Goal: Check status: Check status

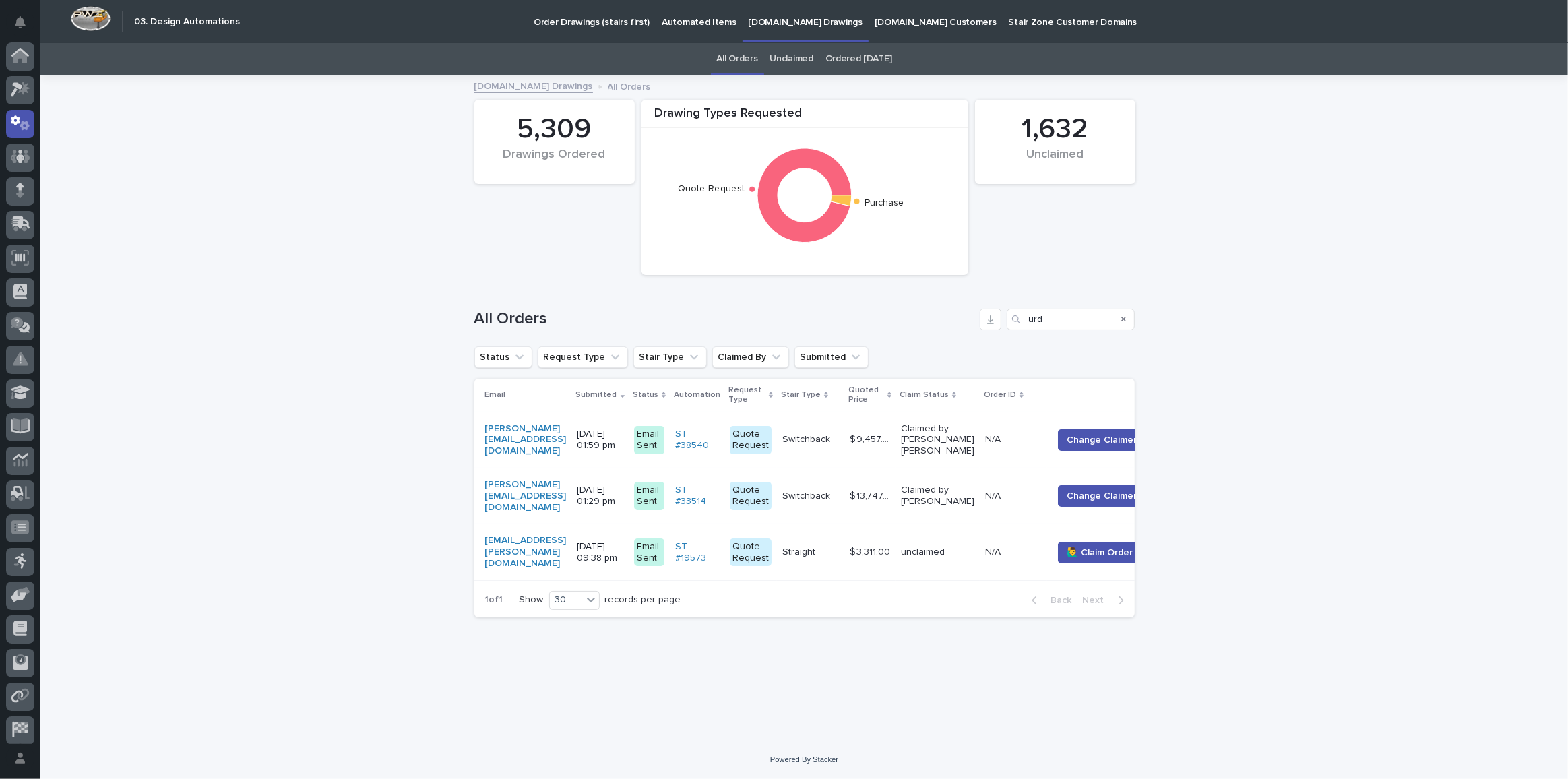
scroll to position [39, 0]
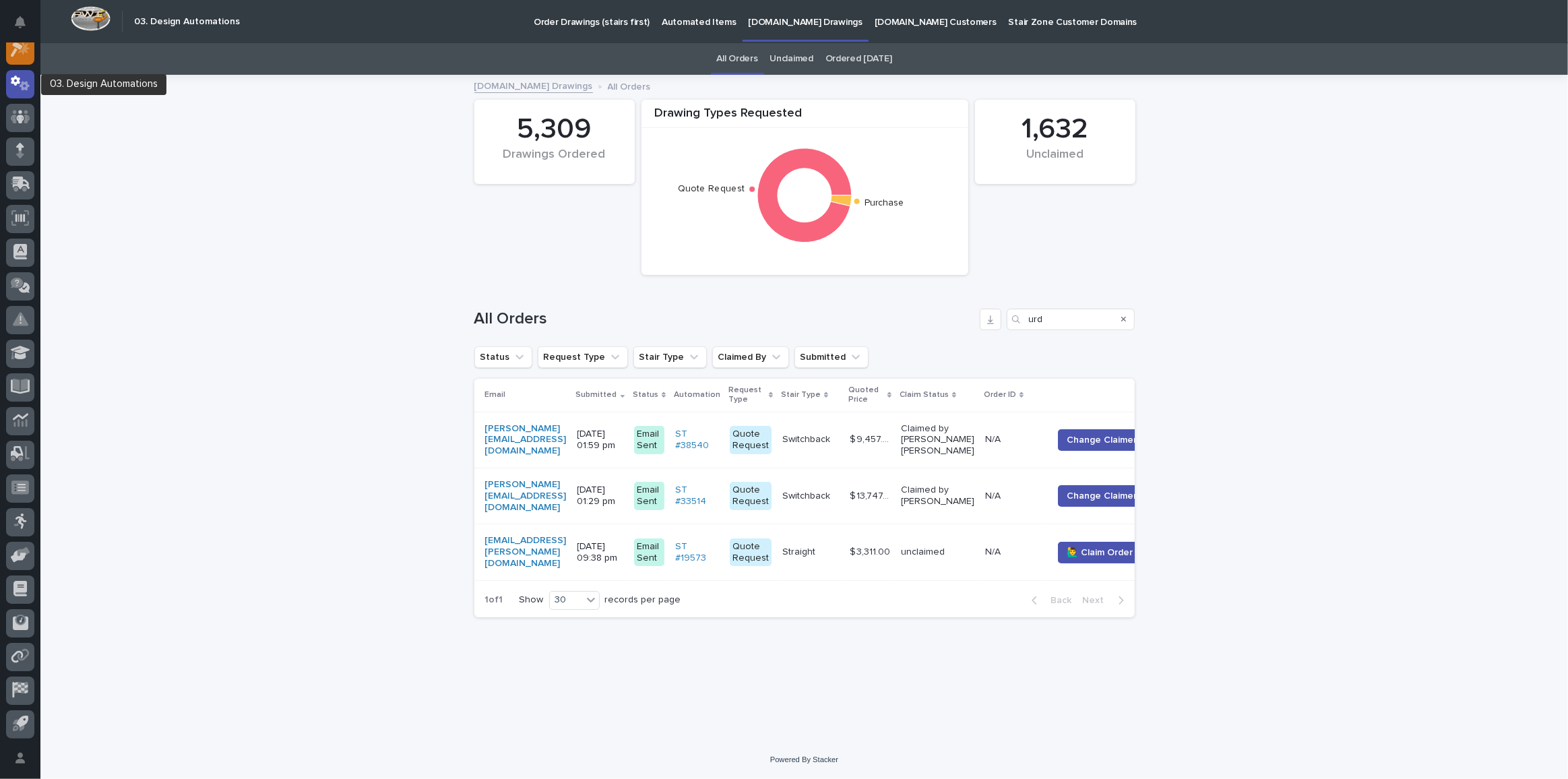
click at [27, 58] on div at bounding box center [20, 50] width 28 height 28
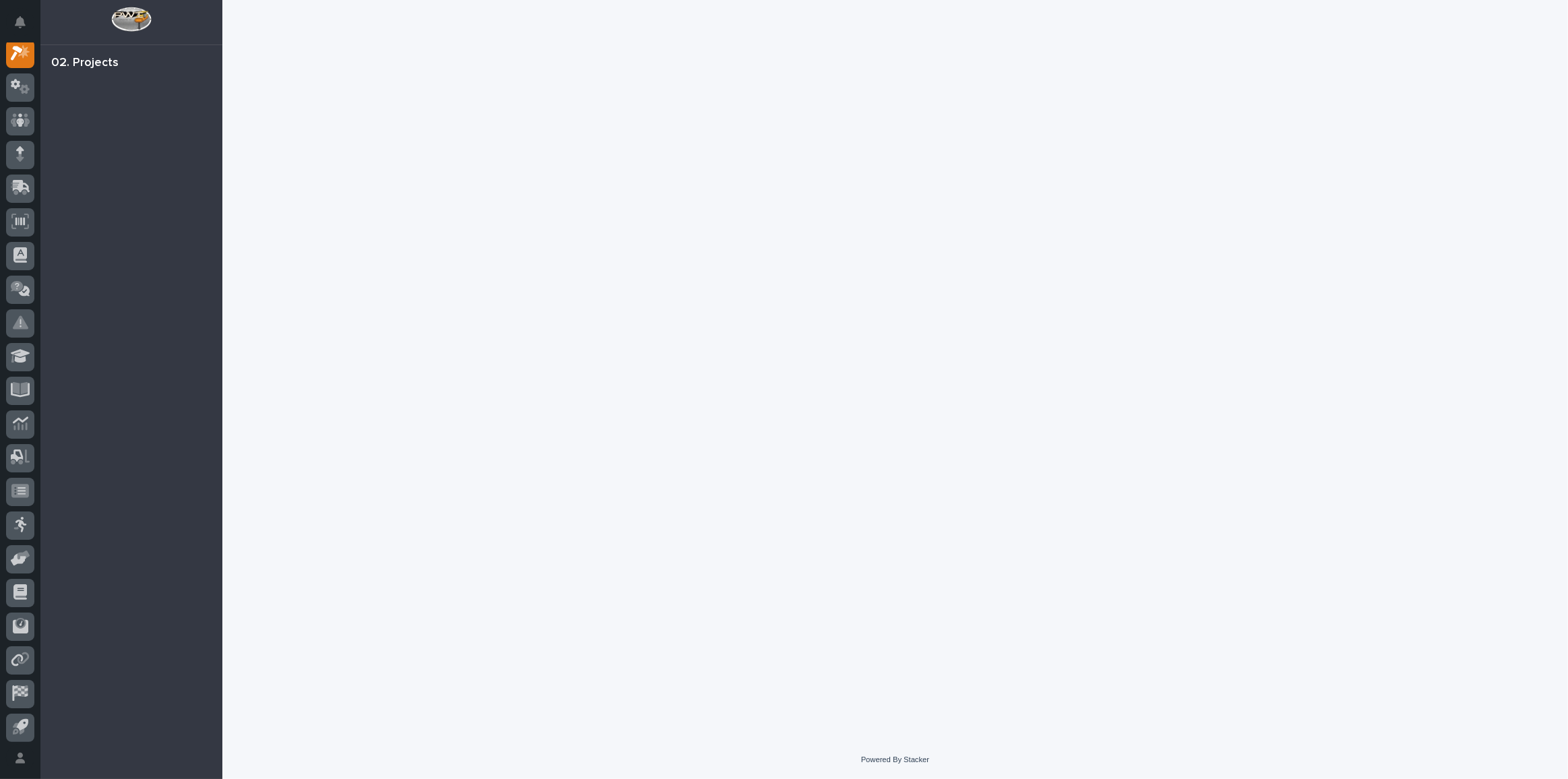
scroll to position [33, 0]
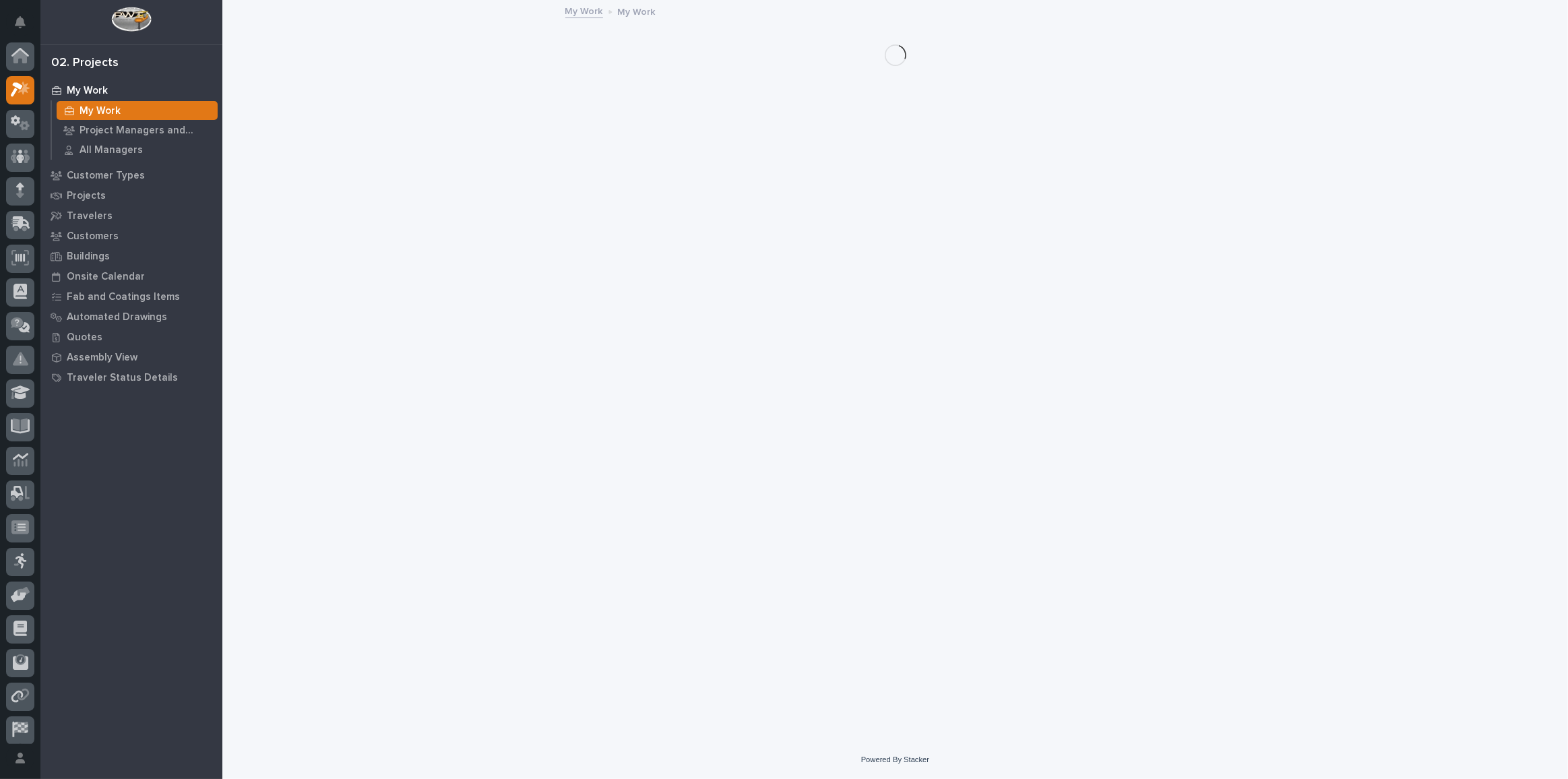
scroll to position [33, 0]
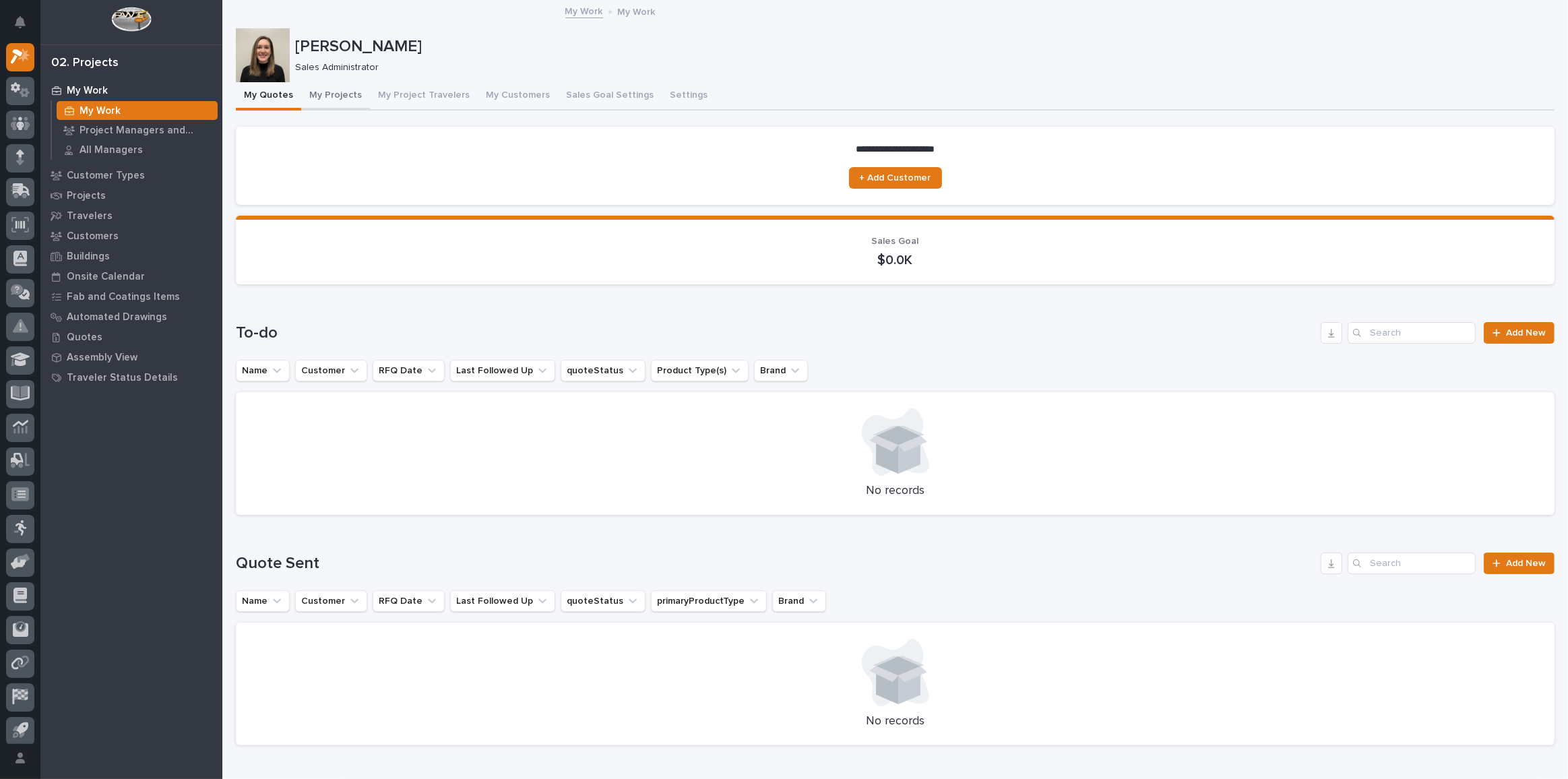
click at [326, 91] on button "My Projects" at bounding box center [335, 96] width 68 height 28
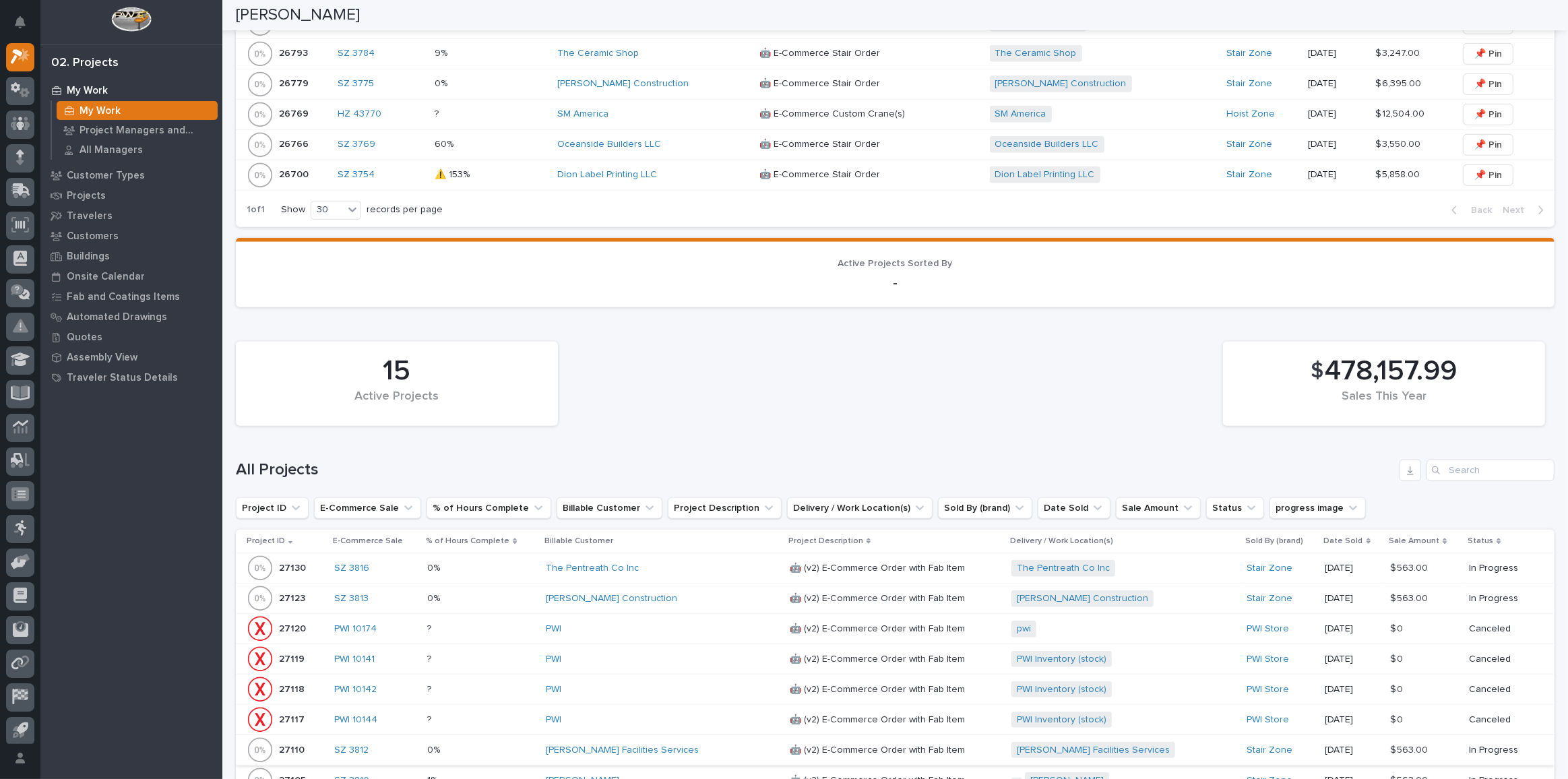
scroll to position [980, 0]
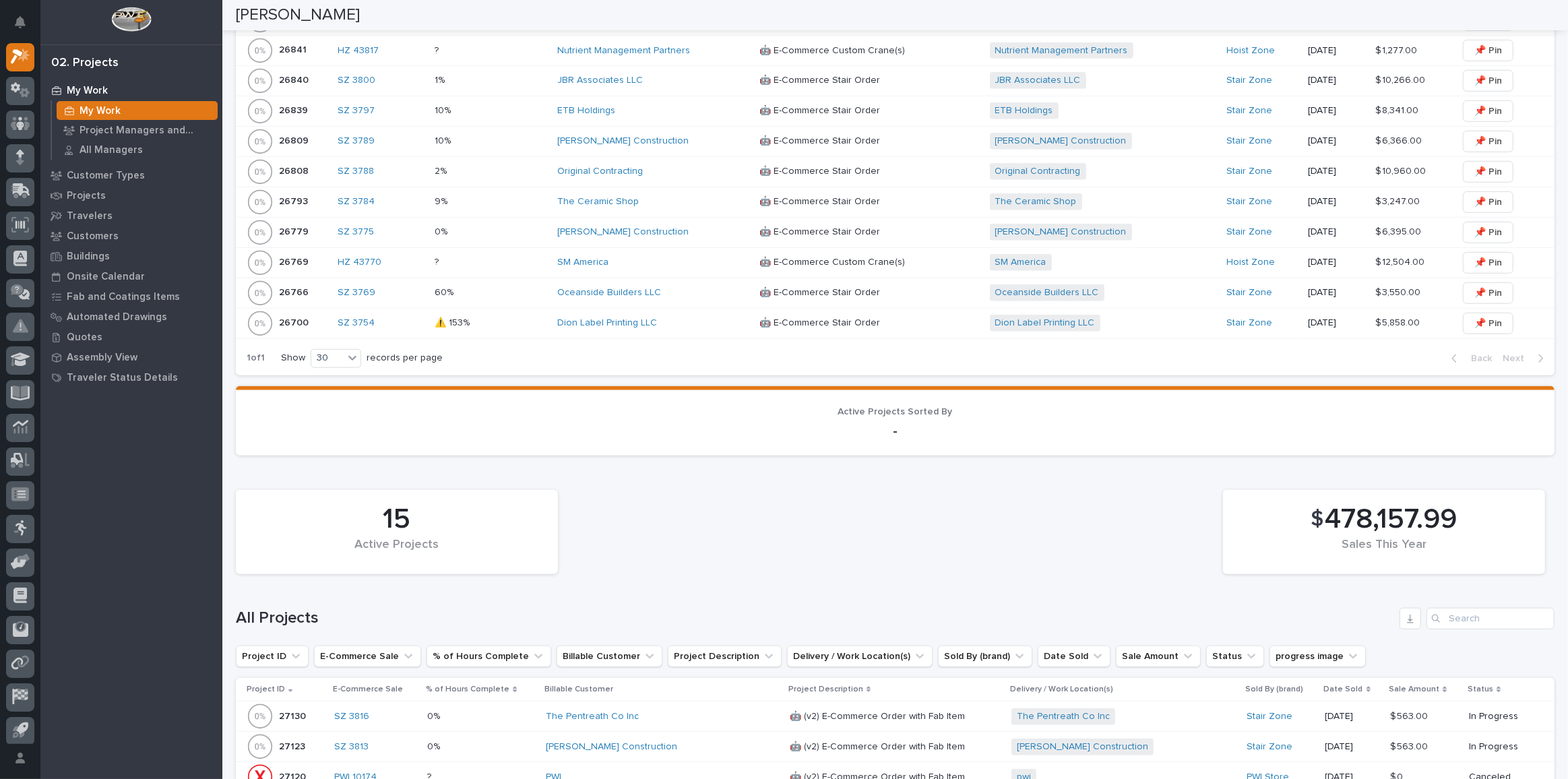
click at [647, 258] on div "SM America" at bounding box center [653, 262] width 191 height 11
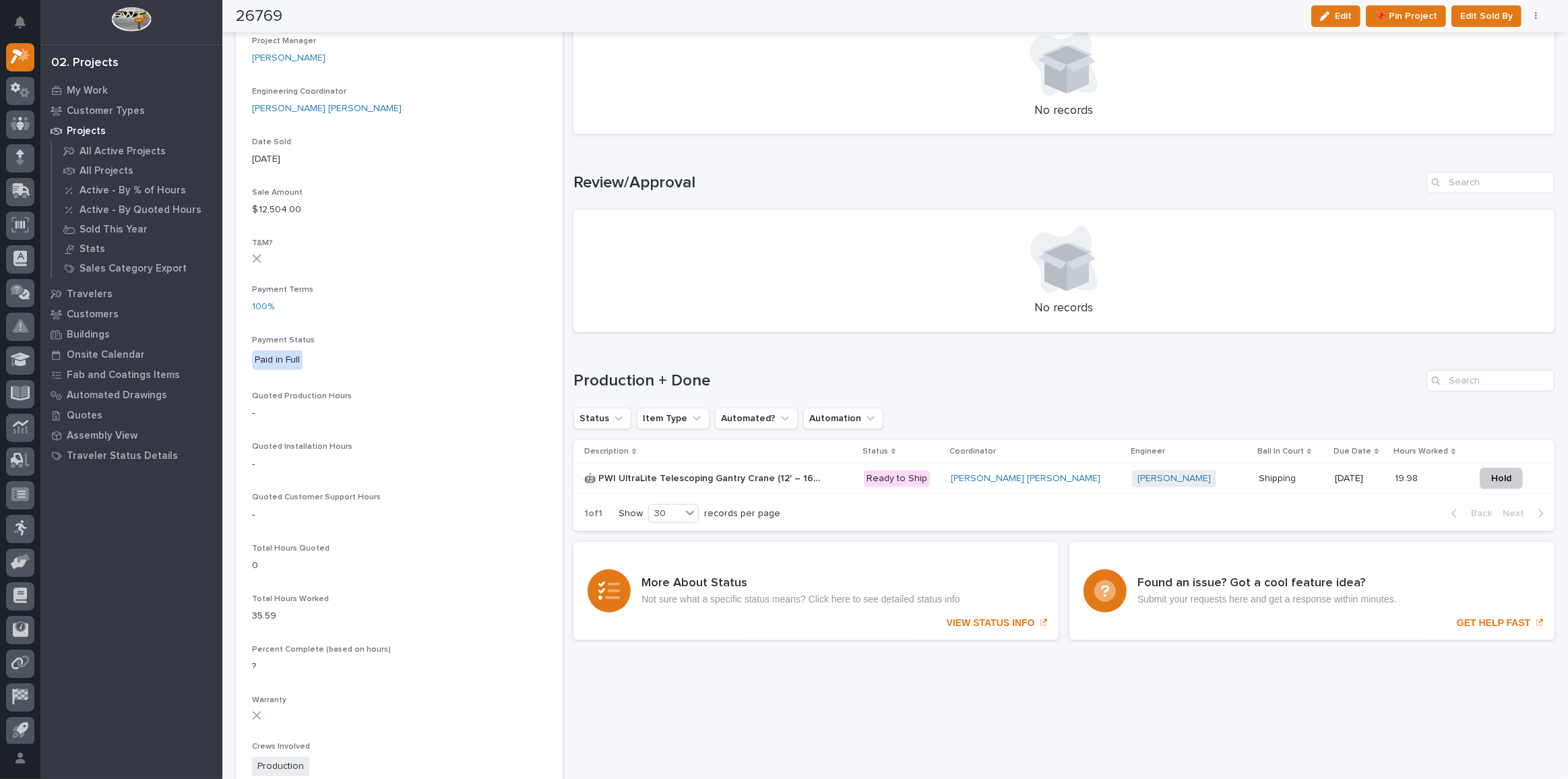
scroll to position [735, 0]
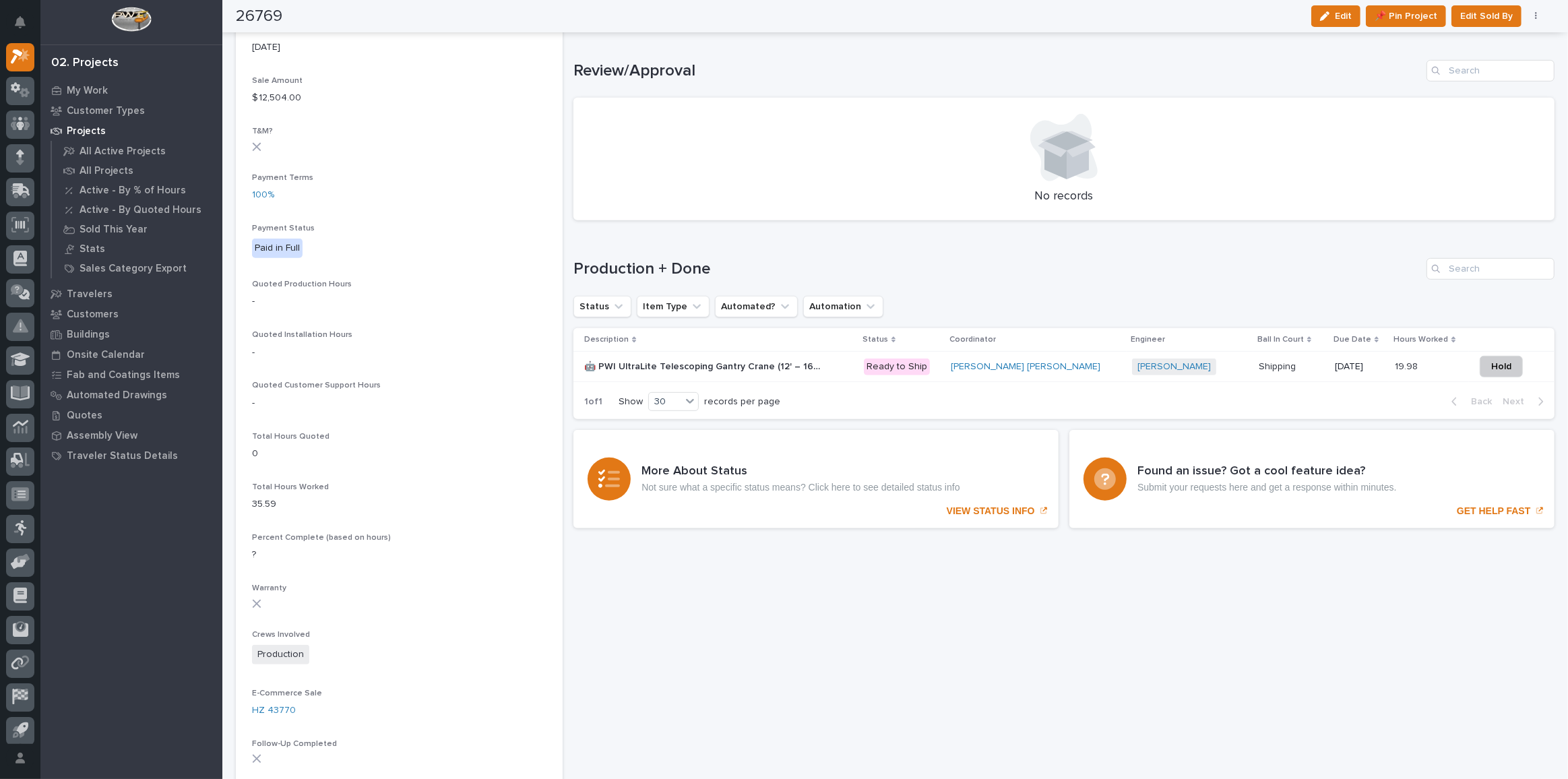
click at [850, 367] on div "🤖 PWI UltraLite Telescoping Gantry Crane (12' – 16' HUB Range) 🤖 PWI UltraLite …" at bounding box center [719, 367] width 269 height 23
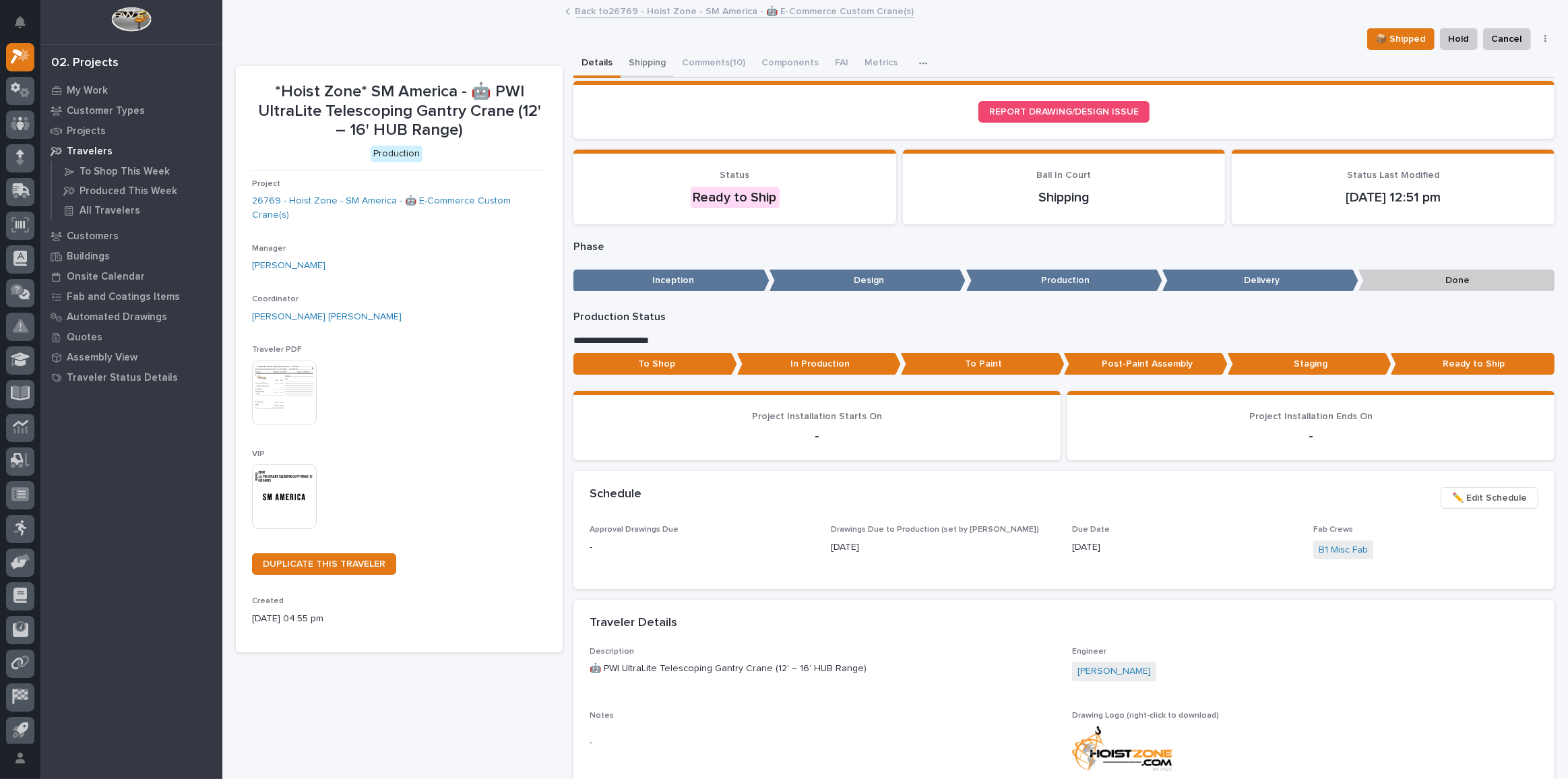
click at [648, 65] on button "Shipping" at bounding box center [647, 64] width 53 height 28
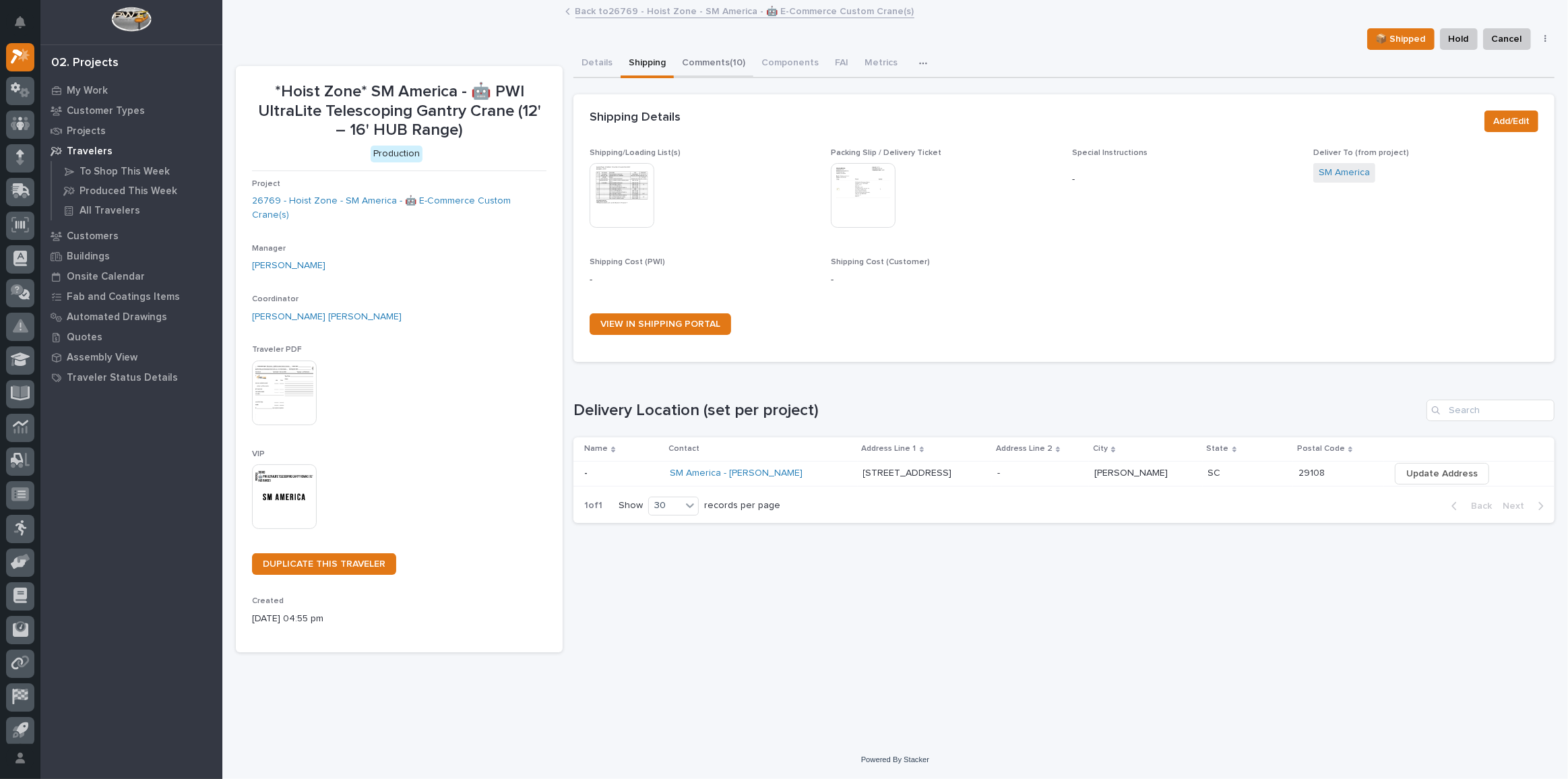
click at [710, 64] on button "Comments (10)" at bounding box center [713, 64] width 80 height 28
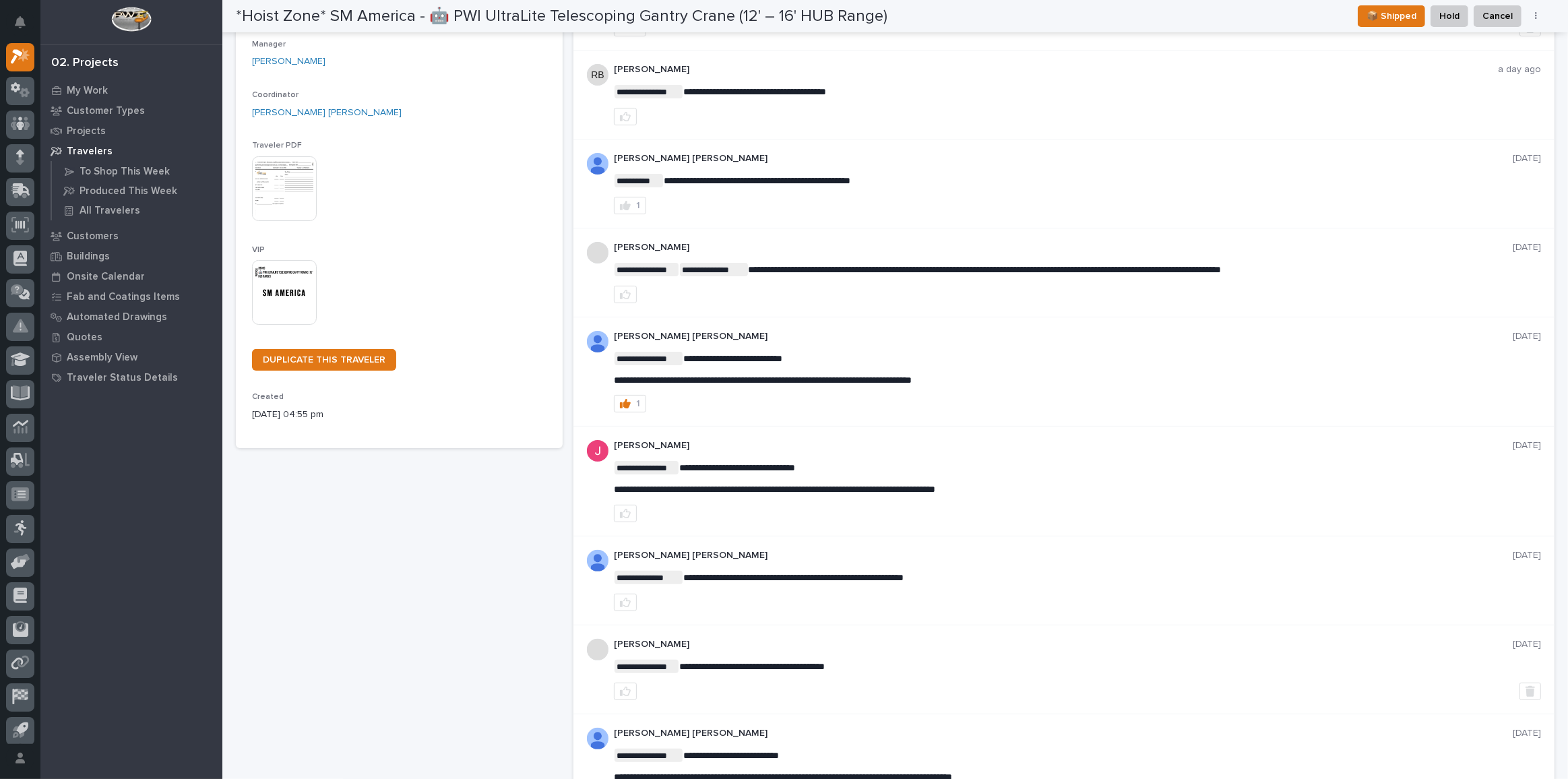
scroll to position [160, 0]
